Goal: Transaction & Acquisition: Register for event/course

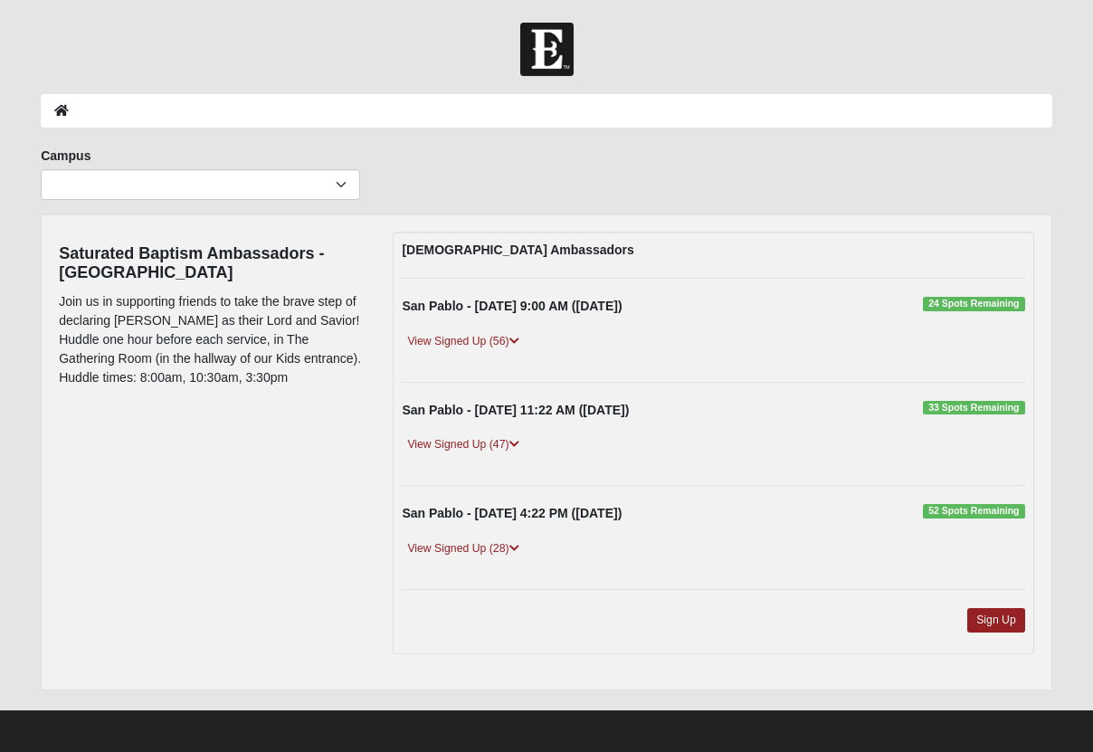
click at [888, 261] on div "Baptism Ambassadors San Pablo - 9/14/2025 9:00 AM (9/14/2025) 24 Spots Remainin…" at bounding box center [713, 443] width 641 height 423
click at [487, 344] on link "View Signed Up (58)" at bounding box center [463, 341] width 122 height 19
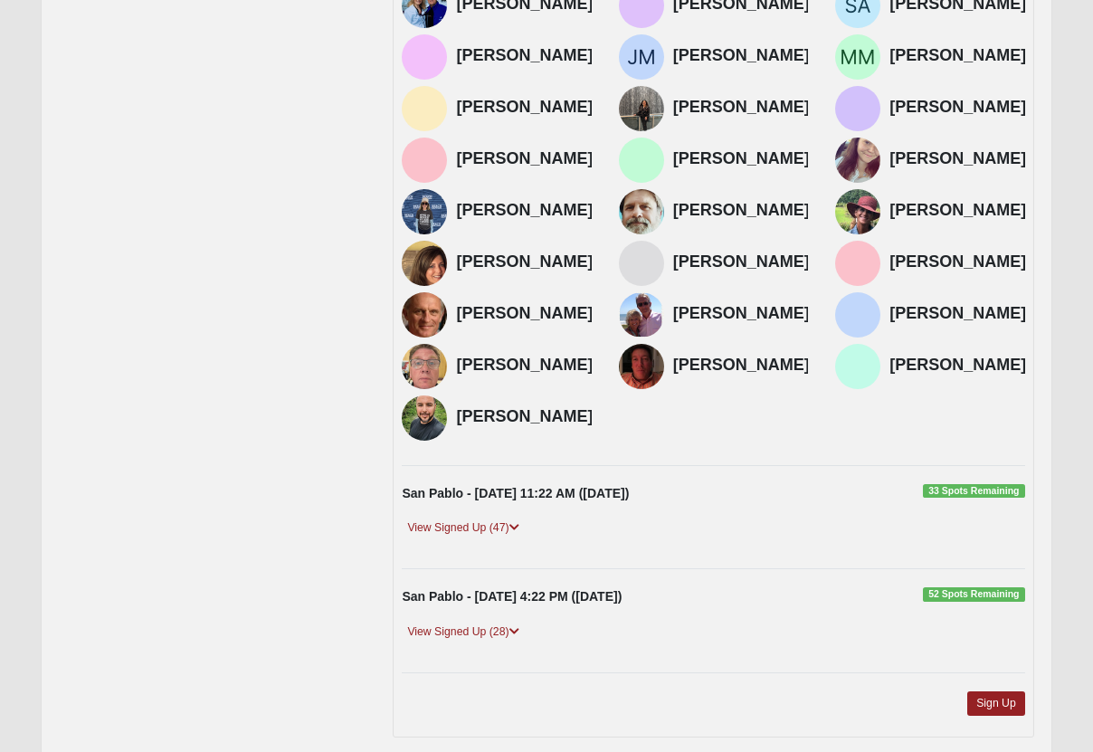
scroll to position [1007, 0]
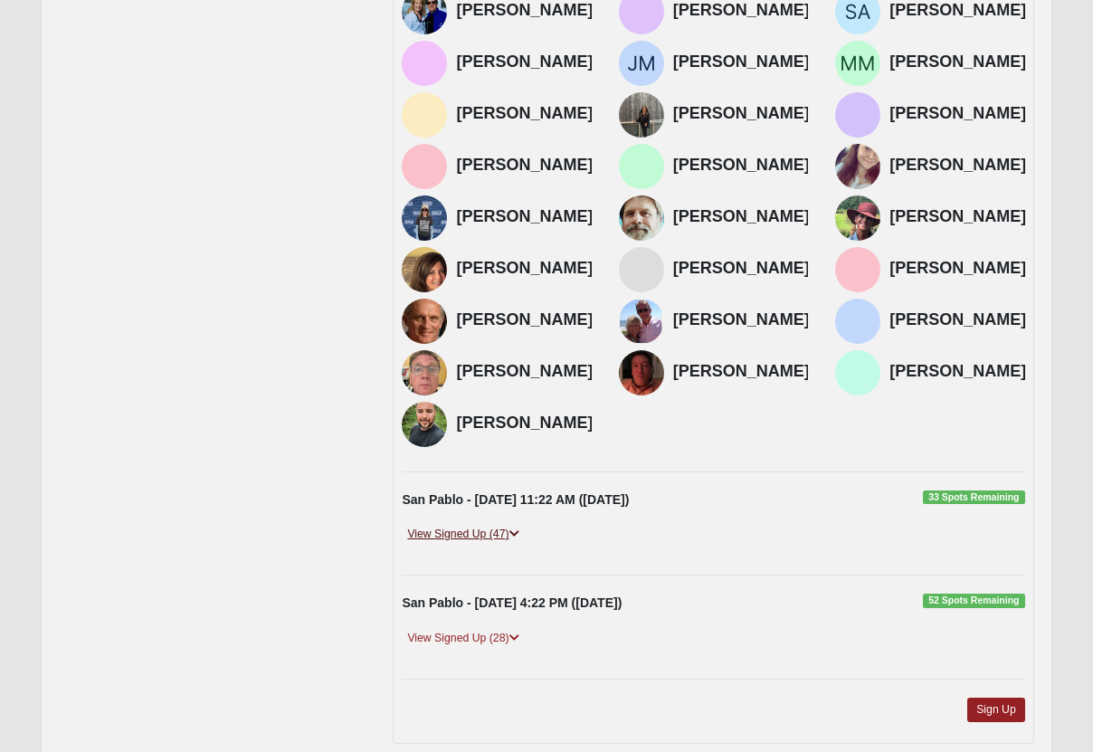
click at [469, 525] on link "View Signed Up (47)" at bounding box center [463, 534] width 122 height 19
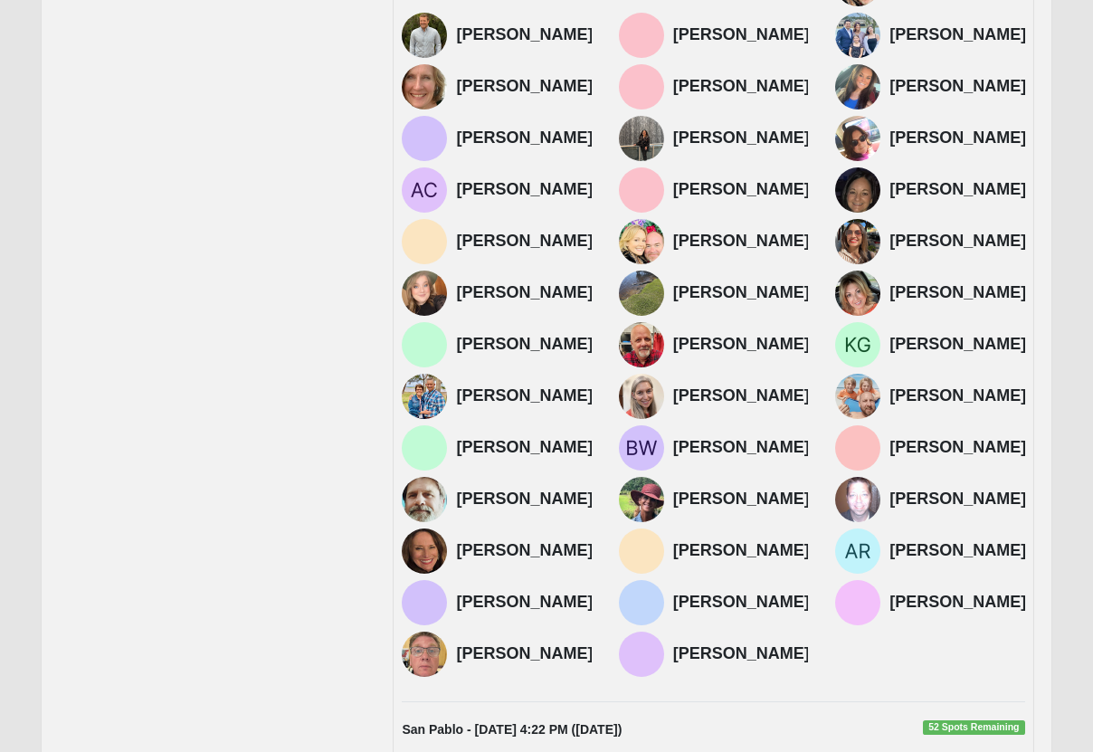
scroll to position [2085, 0]
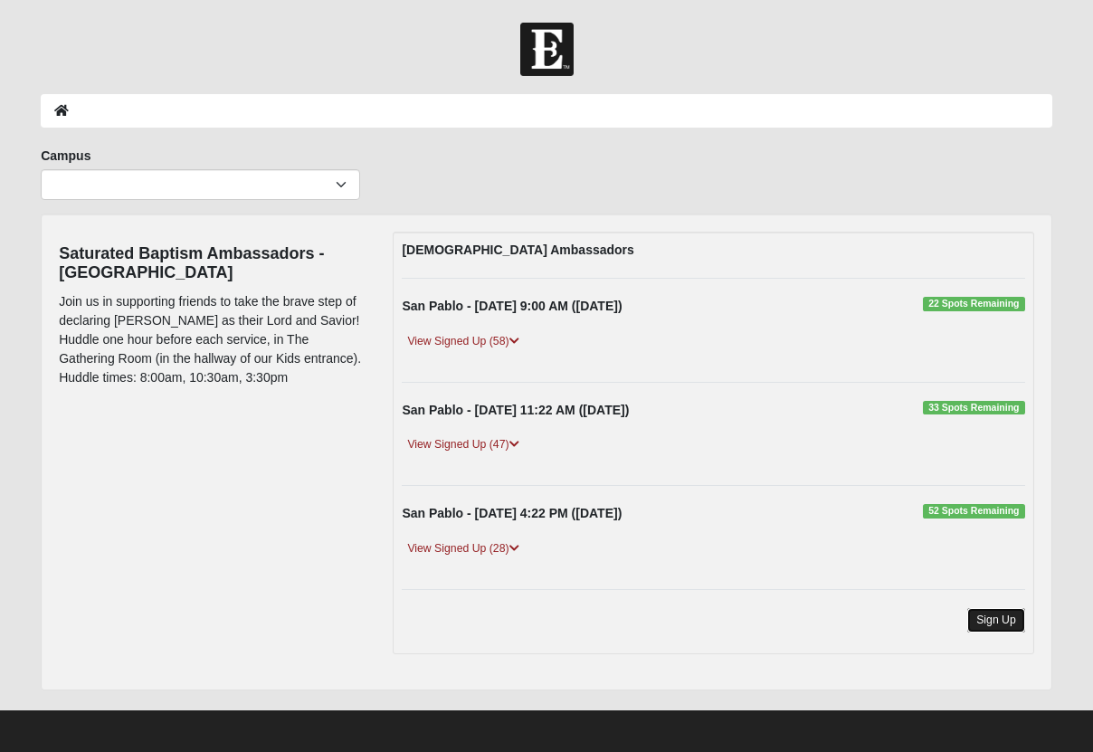
click at [998, 619] on link "Sign Up" at bounding box center [996, 620] width 58 height 24
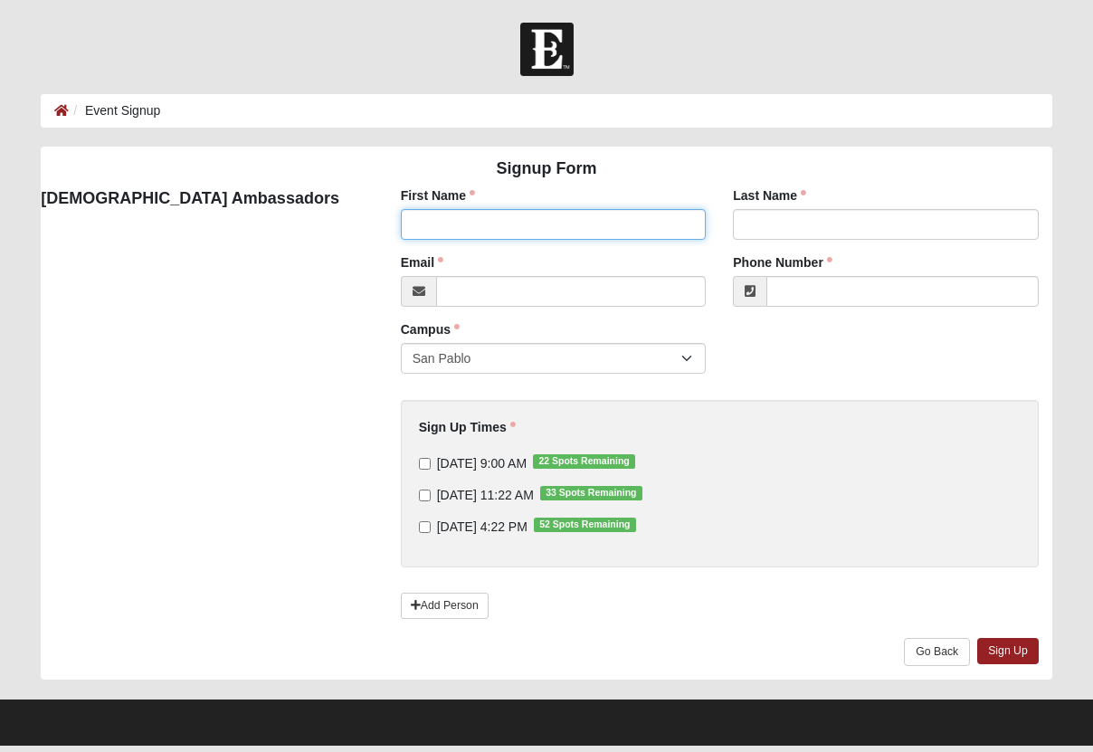
click at [478, 223] on input "First Name" at bounding box center [554, 224] width 306 height 31
type input "[PERSON_NAME]"
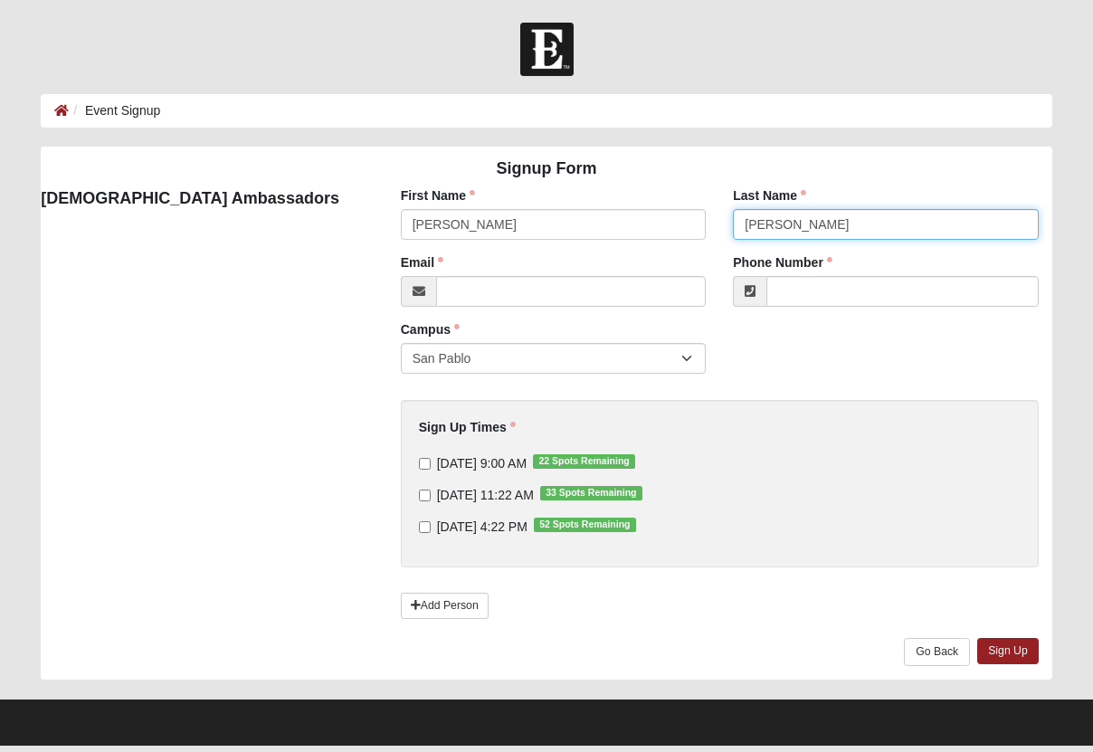
type input "[PERSON_NAME]"
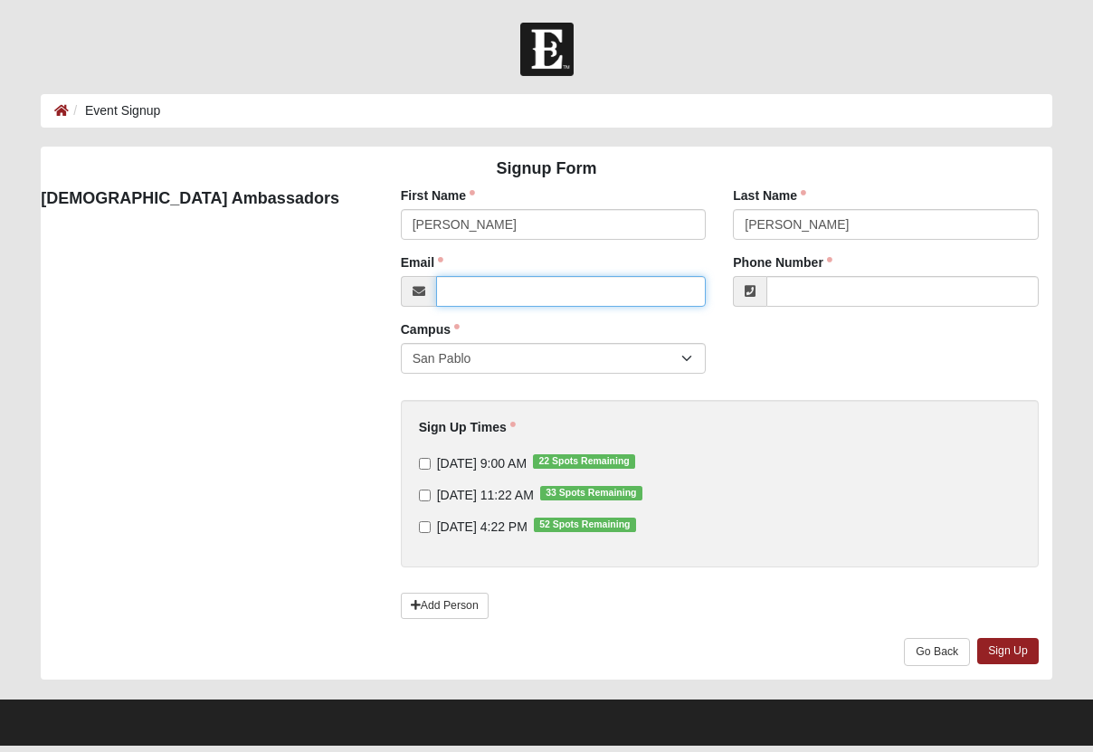
paste input "[EMAIL_ADDRESS][DOMAIN_NAME]"
type input "[EMAIL_ADDRESS][DOMAIN_NAME]"
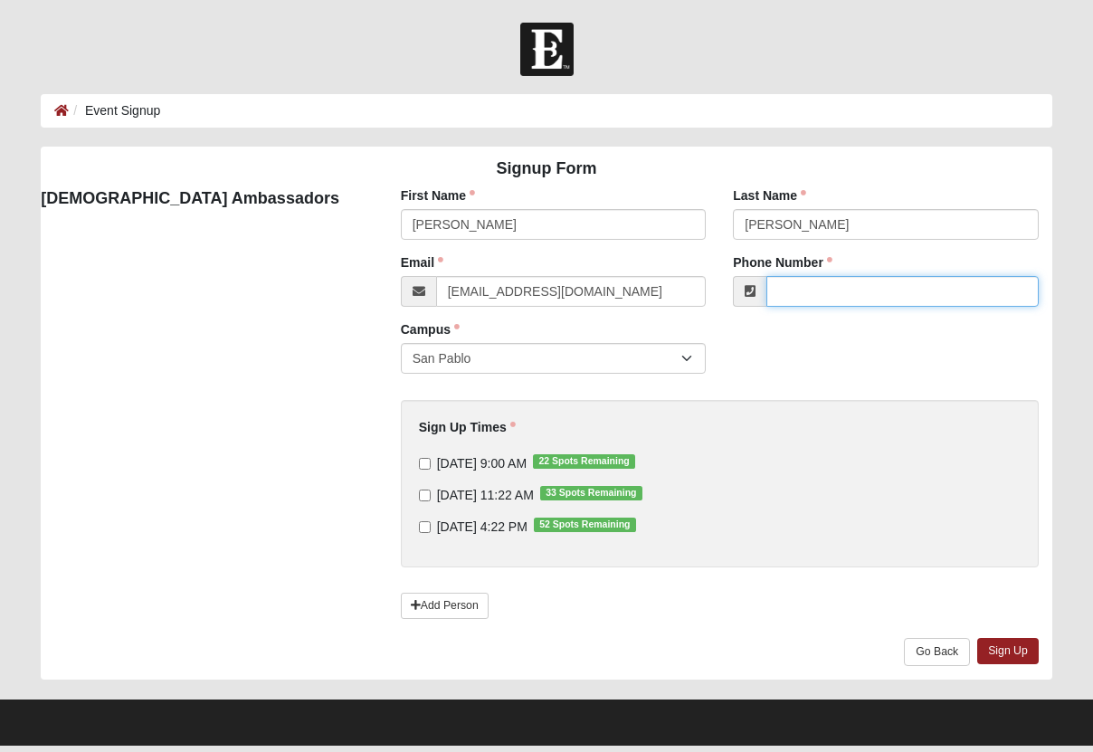
paste input "[PHONE_NUMBER]"
type input "[PHONE_NUMBER]"
click at [495, 459] on span "[DATE] 9:00 AM 22 Spots Remaining" at bounding box center [482, 463] width 90 height 14
click at [431, 459] on input "[DATE] 9:00 AM 22 Spots Remaining" at bounding box center [425, 464] width 12 height 12
checkbox input "true"
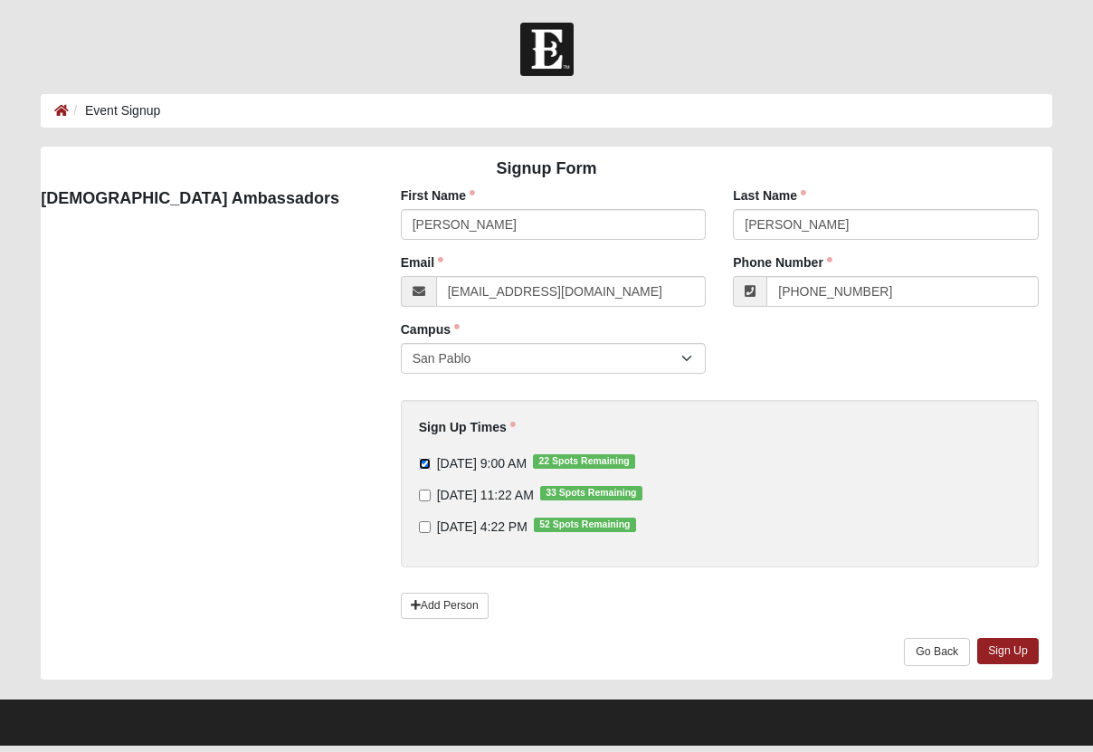
type input "[PHONE_NUMBER]"
click at [998, 656] on link "Sign Up" at bounding box center [1008, 651] width 62 height 26
